Goal: Task Accomplishment & Management: Complete application form

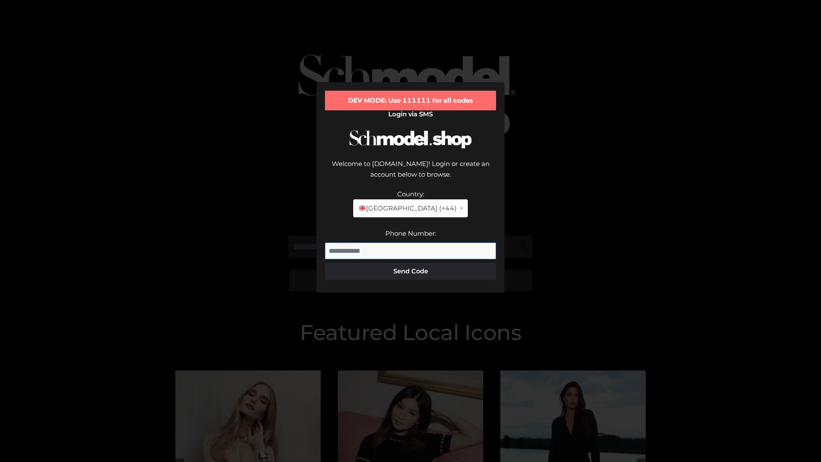
click at [411, 243] on input "Phone Number:" at bounding box center [410, 251] width 171 height 17
type input "**********"
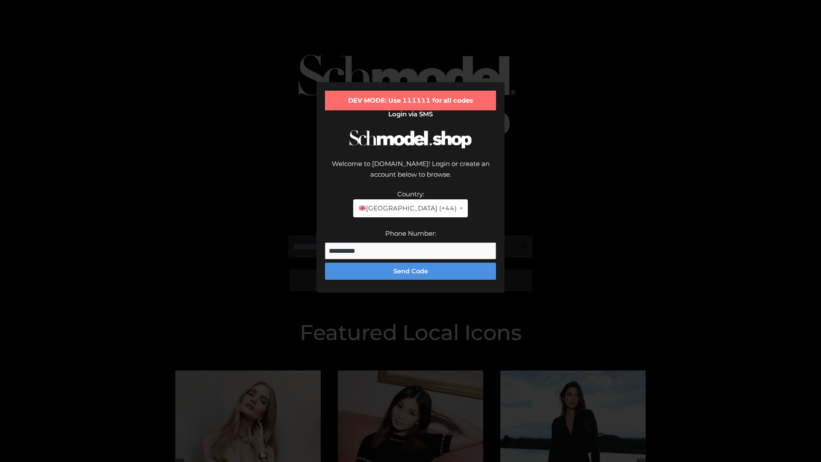
click at [411, 263] on button "Send Code" at bounding box center [410, 271] width 171 height 17
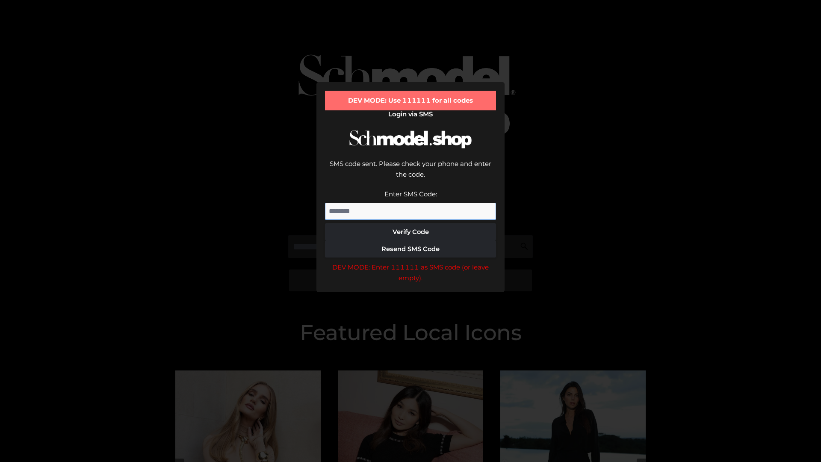
click at [411, 203] on input "Enter SMS Code:" at bounding box center [410, 211] width 171 height 17
type input "******"
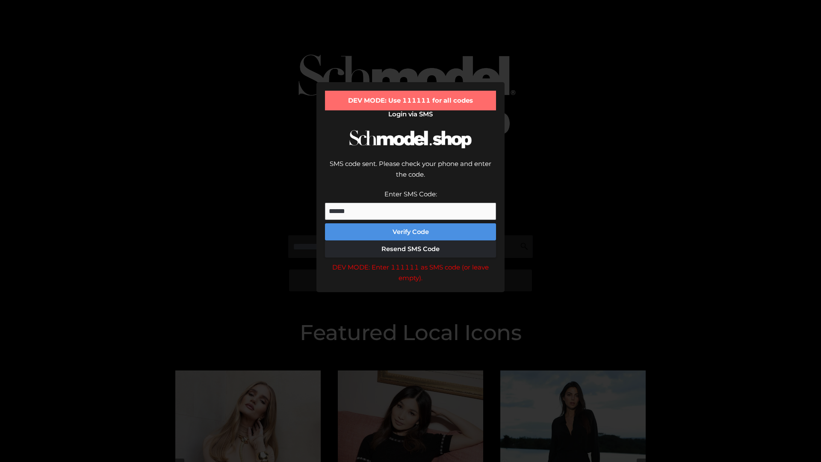
click at [411, 223] on button "Verify Code" at bounding box center [410, 231] width 171 height 17
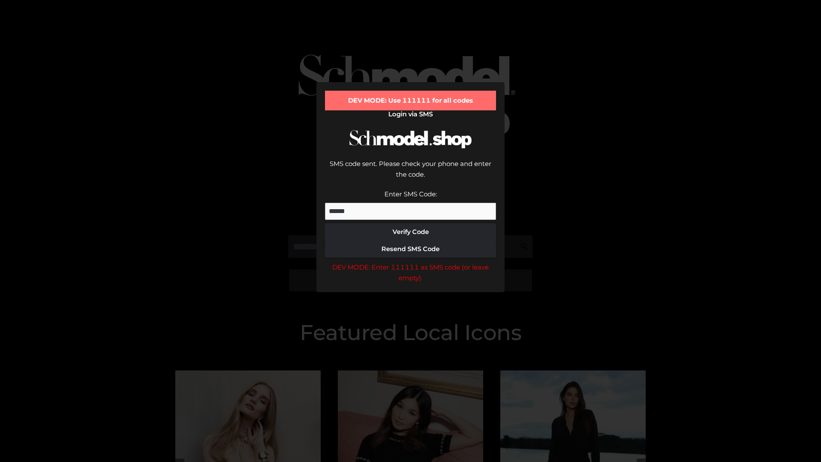
click at [411, 262] on div "DEV MODE: Enter 111111 as SMS code (or leave empty)." at bounding box center [410, 273] width 171 height 22
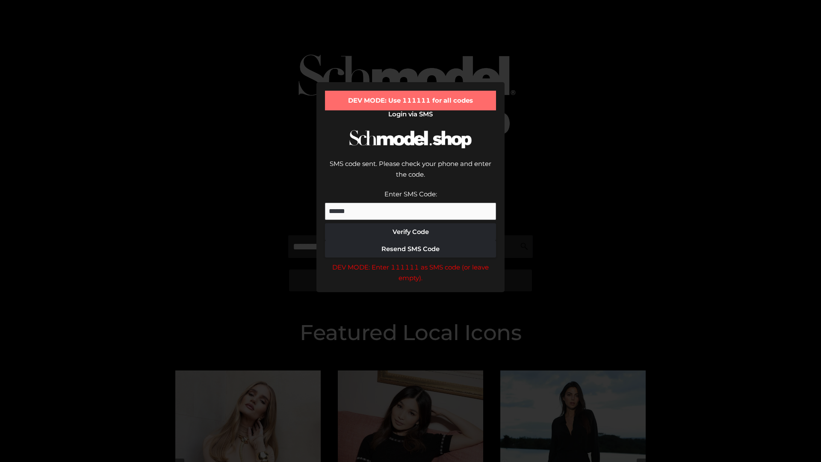
click at [411, 262] on div "DEV MODE: Enter 111111 as SMS code (or leave empty)." at bounding box center [410, 273] width 171 height 22
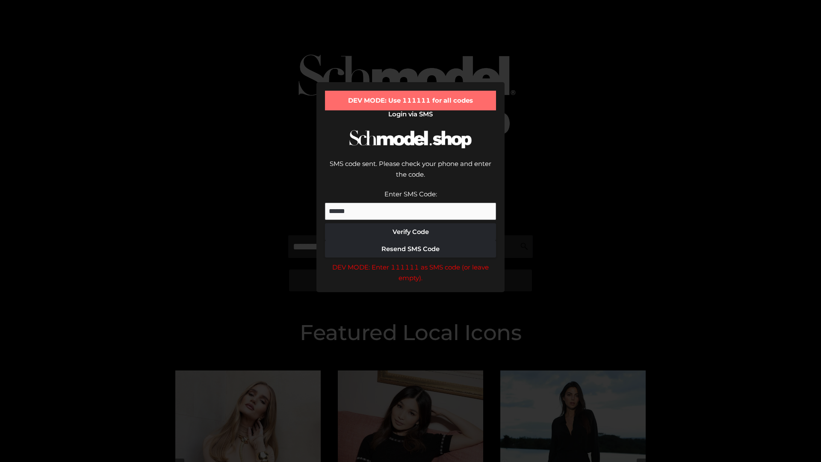
click at [411, 262] on div "DEV MODE: Enter 111111 as SMS code (or leave empty)." at bounding box center [410, 273] width 171 height 22
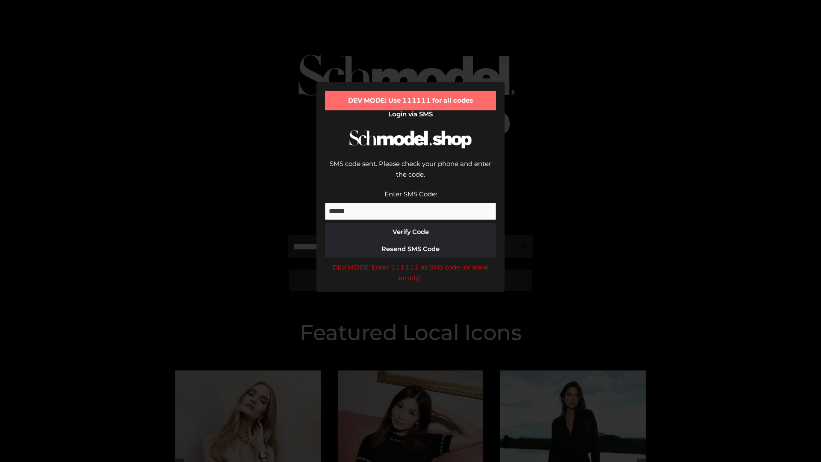
click at [411, 262] on div "DEV MODE: Enter 111111 as SMS code (or leave empty)." at bounding box center [410, 273] width 171 height 22
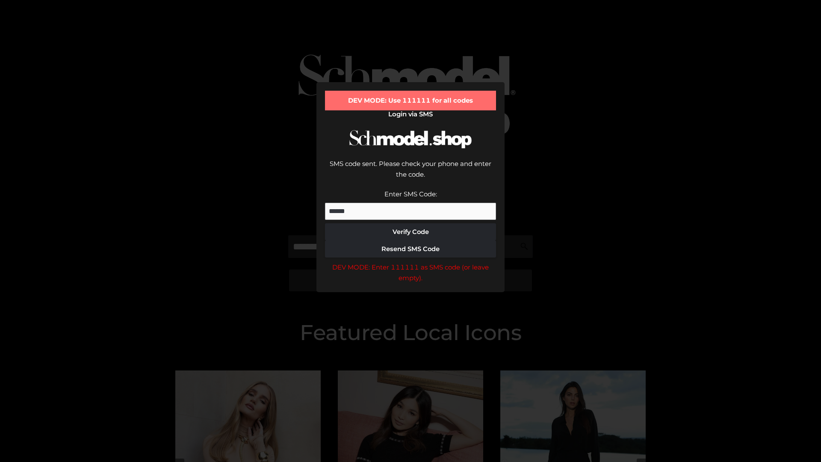
click at [411, 262] on div "DEV MODE: Enter 111111 as SMS code (or leave empty)." at bounding box center [410, 273] width 171 height 22
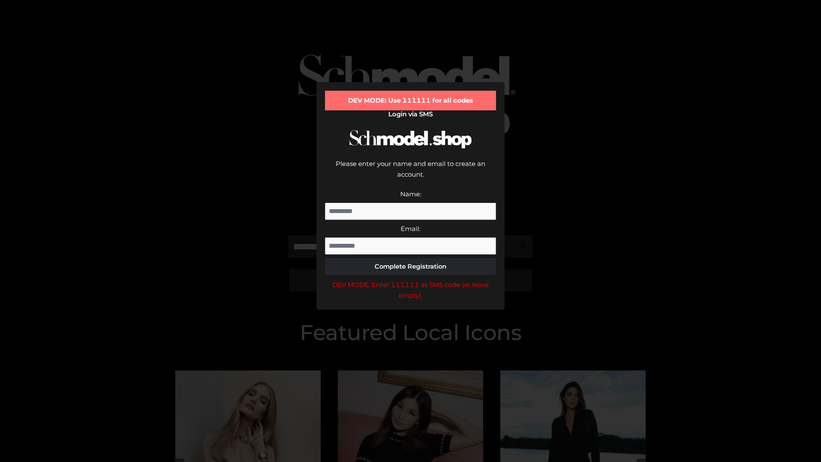
click at [411, 279] on div "DEV MODE: Enter 111111 as SMS code (or leave empty)." at bounding box center [410, 290] width 171 height 22
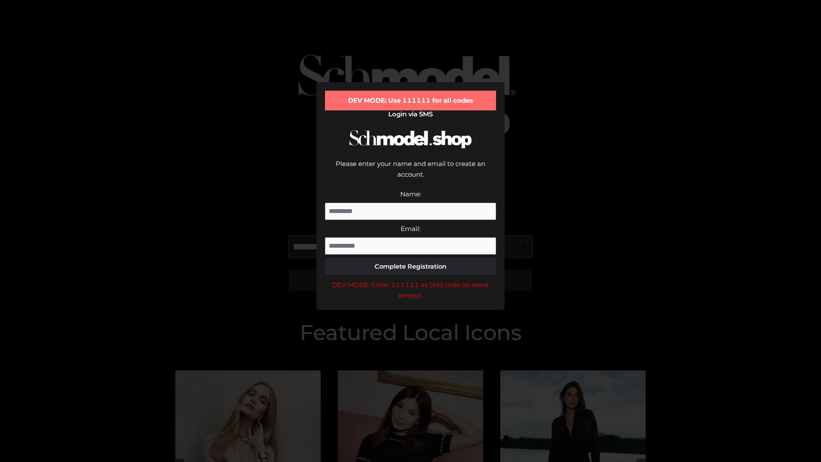
scroll to position [0, 31]
click at [411, 279] on div "DEV MODE: Enter 111111 as SMS code (or leave empty)." at bounding box center [410, 290] width 171 height 22
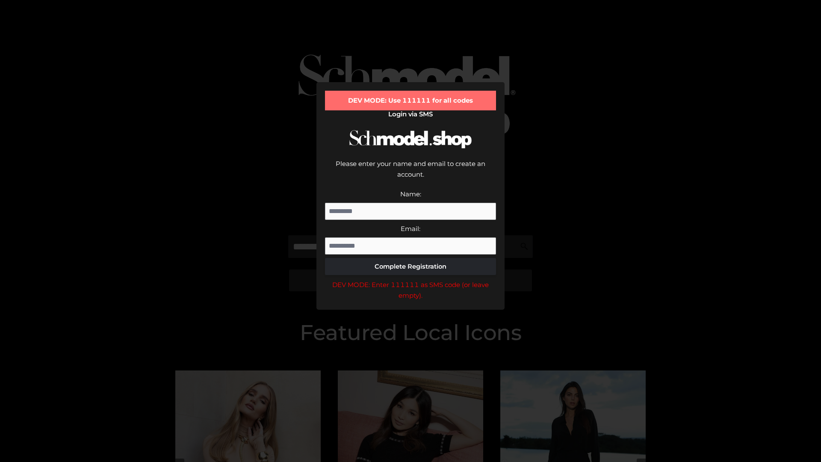
click at [411, 279] on div "DEV MODE: Enter 111111 as SMS code (or leave empty)." at bounding box center [410, 290] width 171 height 22
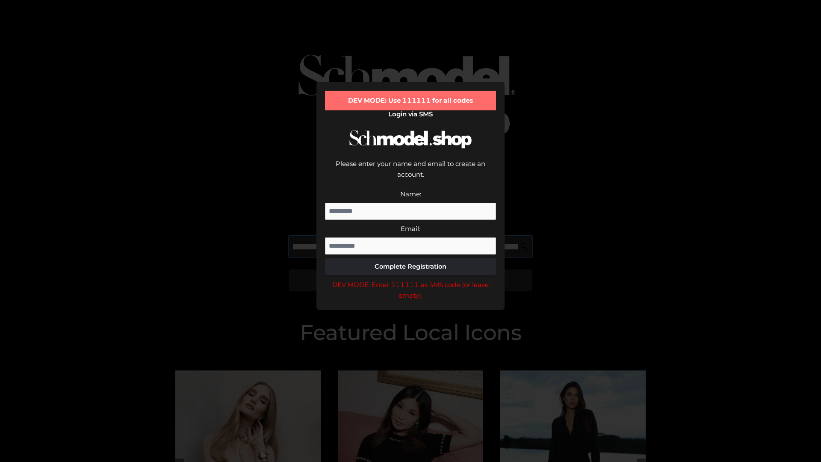
scroll to position [0, 83]
click at [411, 279] on div "DEV MODE: Enter 111111 as SMS code (or leave empty)." at bounding box center [410, 290] width 171 height 22
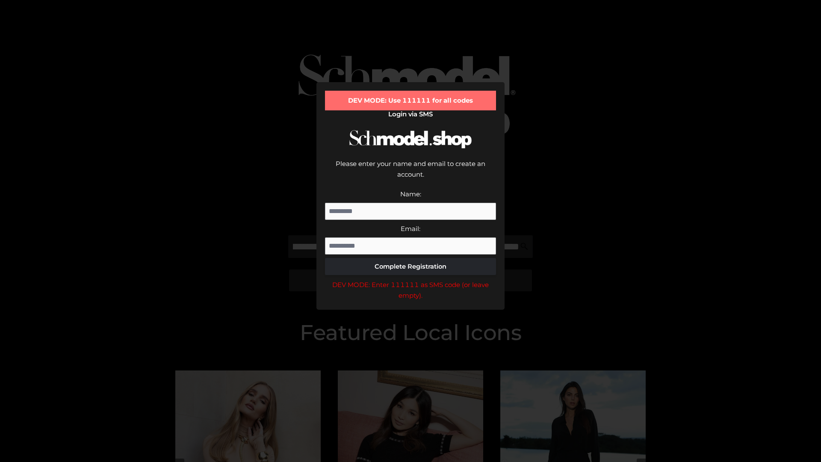
click at [411, 279] on div "DEV MODE: Enter 111111 as SMS code (or leave empty)." at bounding box center [410, 290] width 171 height 22
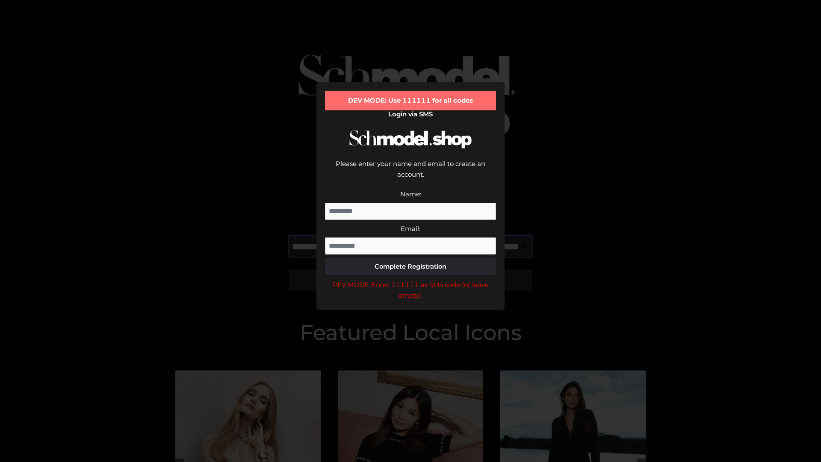
scroll to position [0, 137]
click at [411, 279] on div "DEV MODE: Enter 111111 as SMS code (or leave empty)." at bounding box center [410, 290] width 171 height 22
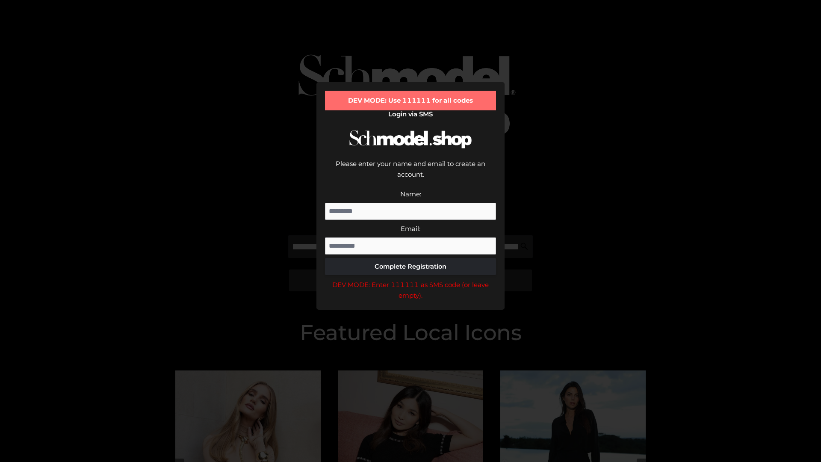
click at [411, 279] on div "DEV MODE: Enter 111111 as SMS code (or leave empty)." at bounding box center [410, 290] width 171 height 22
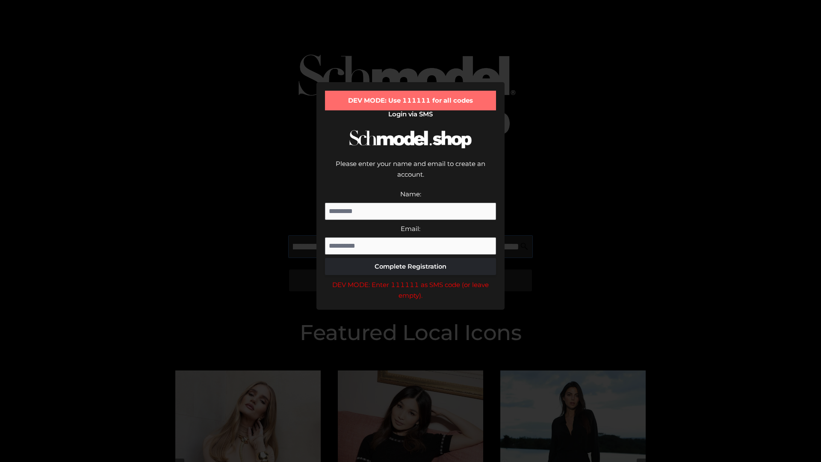
scroll to position [0, 186]
click at [411, 279] on div "DEV MODE: Enter 111111 as SMS code (or leave empty)." at bounding box center [410, 290] width 171 height 22
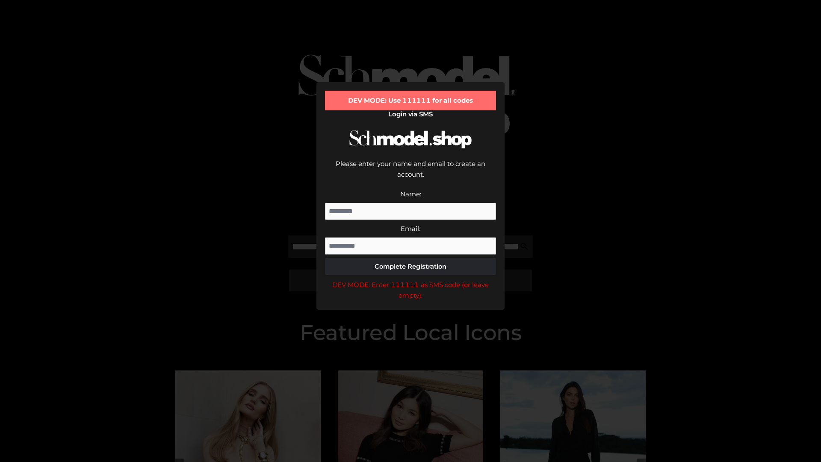
click at [411, 279] on div "DEV MODE: Enter 111111 as SMS code (or leave empty)." at bounding box center [410, 290] width 171 height 22
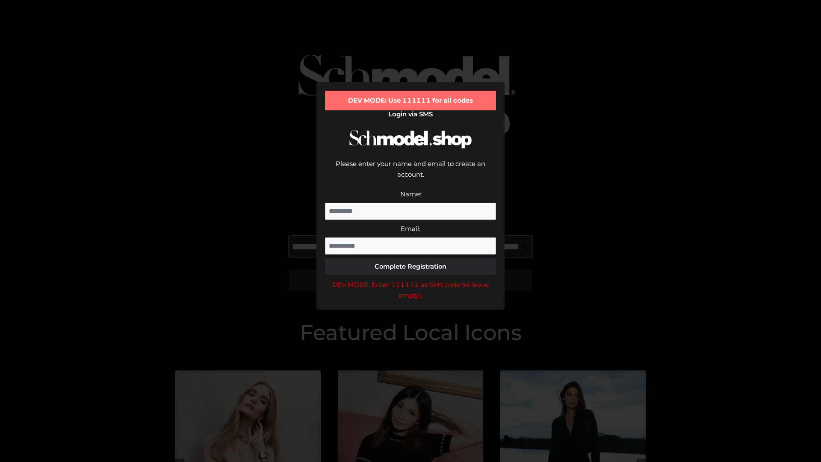
scroll to position [0, 238]
click at [411, 279] on div "DEV MODE: Enter 111111 as SMS code (or leave empty)." at bounding box center [410, 290] width 171 height 22
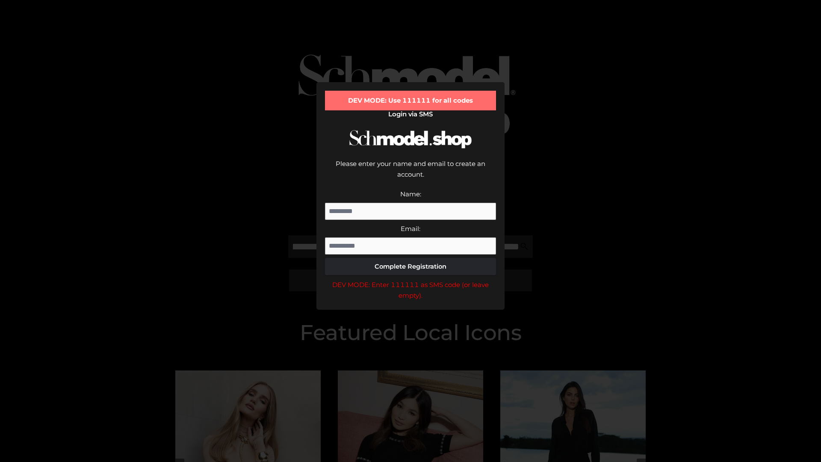
click at [411, 279] on div "DEV MODE: Enter 111111 as SMS code (or leave empty)." at bounding box center [410, 290] width 171 height 22
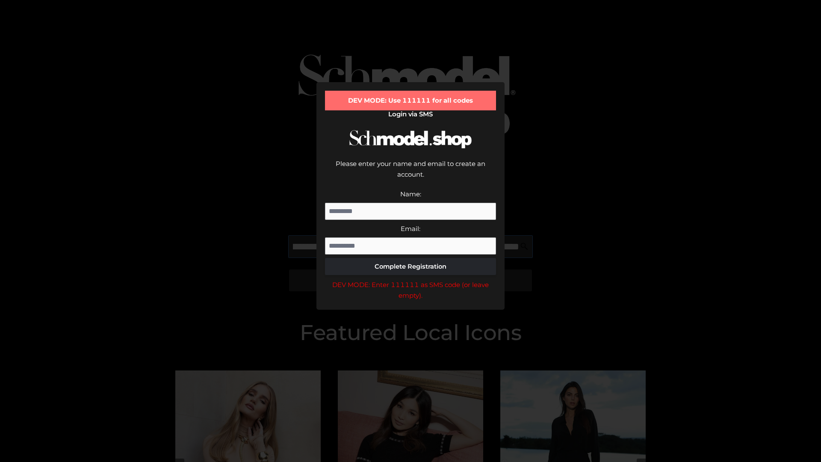
scroll to position [0, 292]
click at [411, 279] on div "DEV MODE: Enter 111111 as SMS code (or leave empty)." at bounding box center [410, 290] width 171 height 22
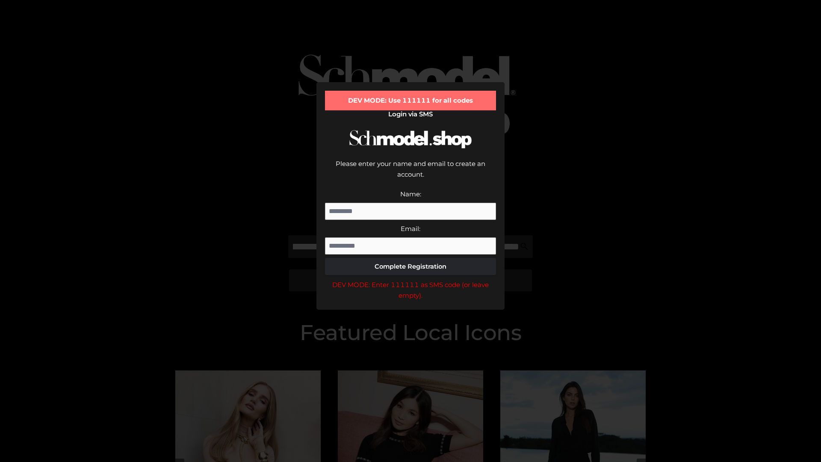
click at [411, 279] on div "DEV MODE: Enter 111111 as SMS code (or leave empty)." at bounding box center [410, 290] width 171 height 22
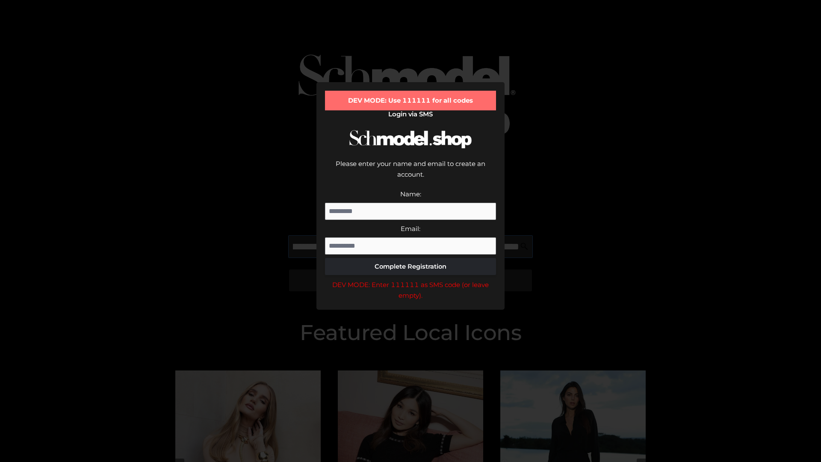
scroll to position [0, 341]
type input "**********"
click at [411, 279] on div "DEV MODE: Enter 111111 as SMS code (or leave empty)." at bounding box center [410, 290] width 171 height 22
